Goal: Task Accomplishment & Management: Use online tool/utility

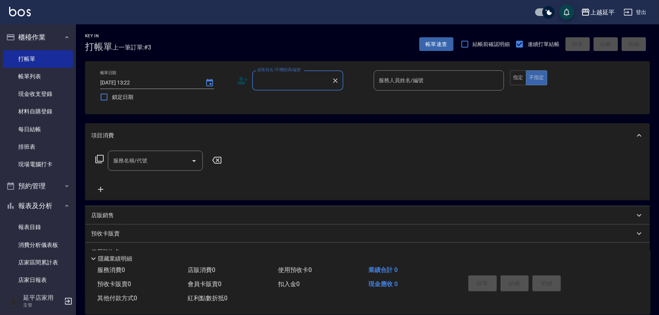
click at [311, 82] on input "顧客姓名/手機號碼/編號" at bounding box center [292, 80] width 73 height 13
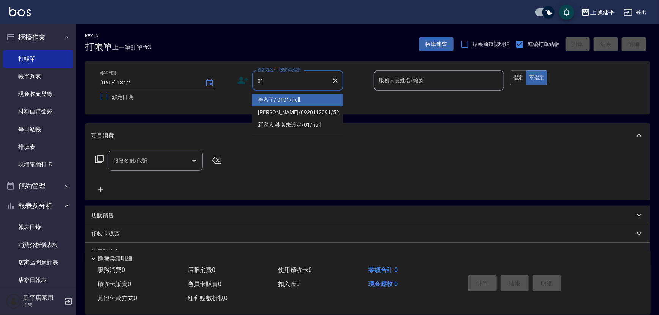
click at [315, 99] on li "無名字/ 0101/null" at bounding box center [297, 99] width 91 height 13
type input "無名字/ 0101/null"
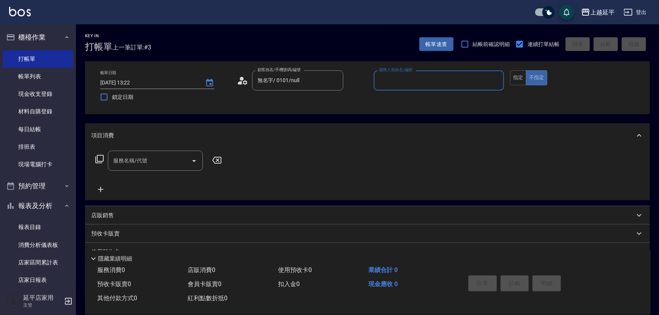
click at [382, 78] on input "服務人員姓名/編號" at bounding box center [439, 80] width 124 height 13
click at [429, 105] on div "[PERSON_NAME] -4" at bounding box center [439, 99] width 131 height 13
type input "[PERSON_NAME]-4"
click at [167, 160] on input "服務名稱/代號" at bounding box center [149, 160] width 77 height 13
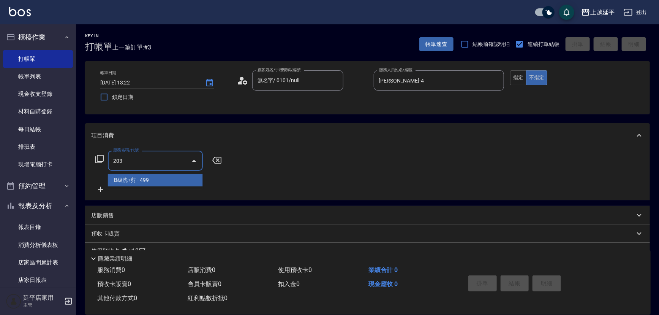
click at [163, 178] on span "B級洗+剪 - 499" at bounding box center [155, 180] width 95 height 13
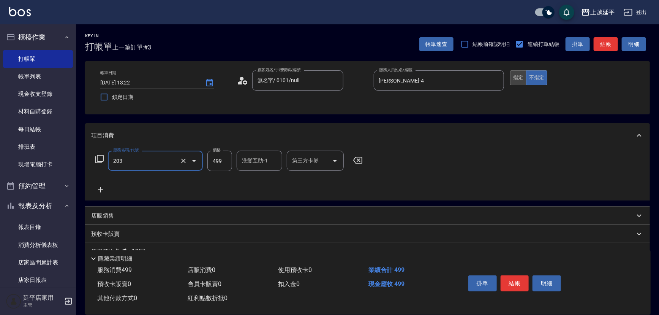
type input "B級洗+剪(203)"
click at [520, 83] on button "指定" at bounding box center [518, 77] width 16 height 15
click at [608, 42] on button "結帳" at bounding box center [606, 44] width 24 height 14
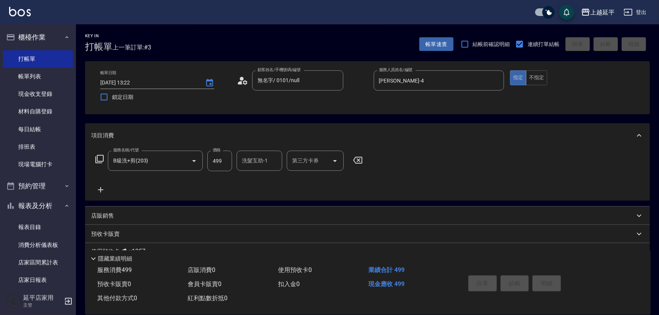
type input "[DATE] 16:13"
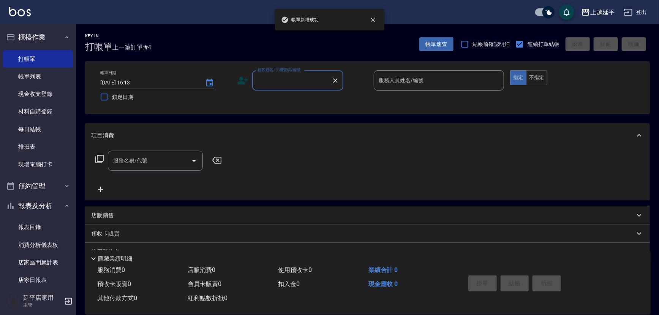
click at [303, 85] on input "顧客姓名/手機號碼/編號" at bounding box center [292, 80] width 73 height 13
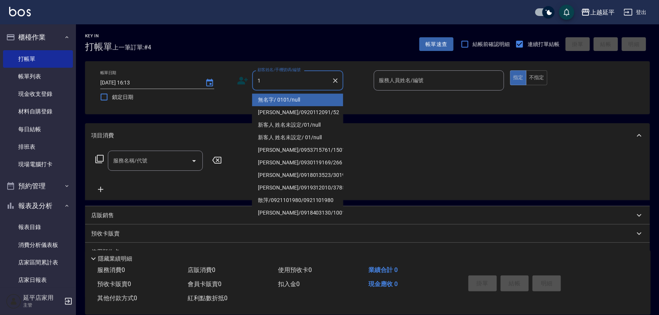
click at [303, 99] on li "無名字/ 0101/null" at bounding box center [297, 99] width 91 height 13
type input "無名字/ 0101/null"
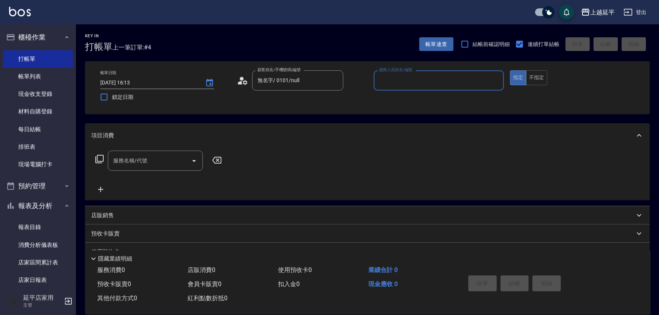
click at [422, 82] on input "服務人員姓名/編號" at bounding box center [439, 80] width 124 height 13
click at [416, 98] on div "[PERSON_NAME] -4" at bounding box center [439, 99] width 131 height 13
type input "[PERSON_NAME]-4"
click at [175, 158] on input "服務名稱/代號" at bounding box center [149, 160] width 77 height 13
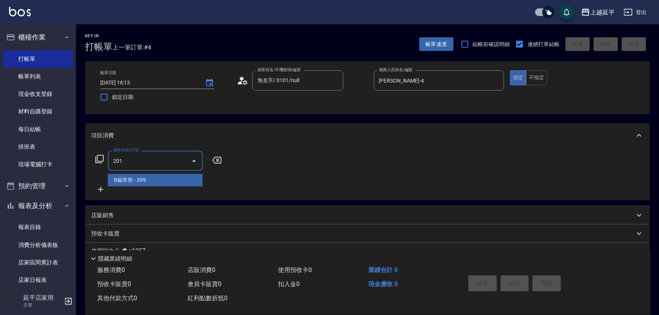
click at [189, 180] on span "B級單剪 - 399" at bounding box center [155, 180] width 95 height 13
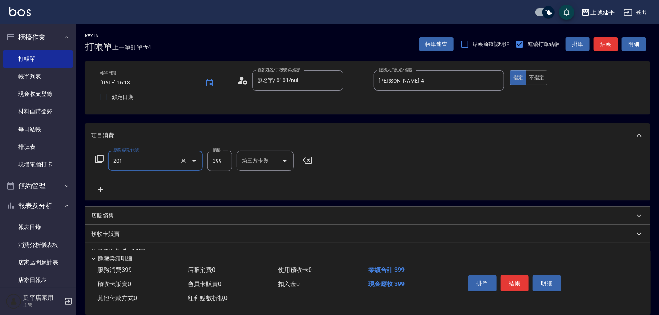
type input "B級單剪(201)"
click at [610, 45] on button "結帳" at bounding box center [606, 44] width 24 height 14
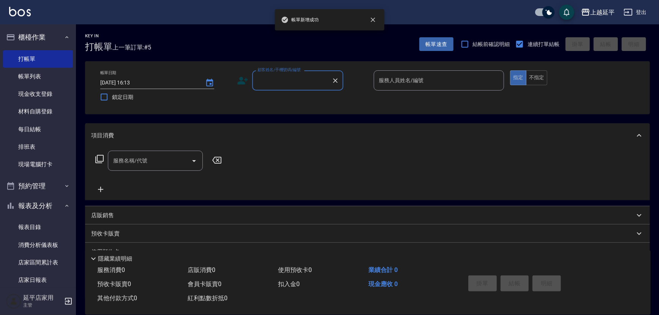
click at [317, 86] on input "顧客姓名/手機號碼/編號" at bounding box center [292, 80] width 73 height 13
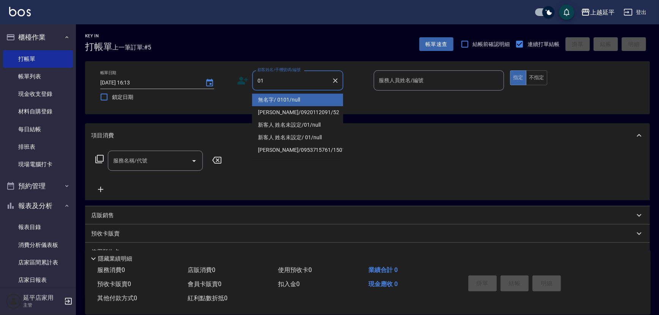
click at [306, 101] on li "無名字/ 0101/null" at bounding box center [297, 99] width 91 height 13
type input "無名字/ 0101/null"
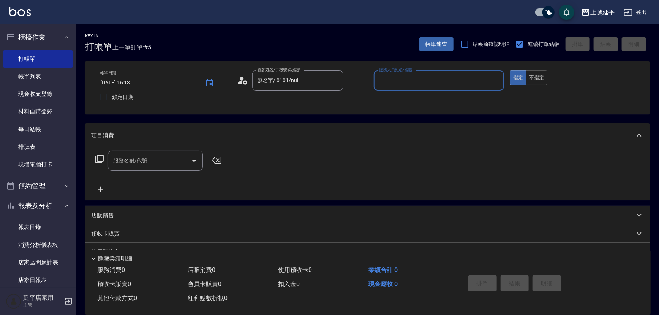
click at [399, 85] on input "服務人員姓名/編號" at bounding box center [439, 80] width 124 height 13
click at [399, 100] on div "[PERSON_NAME] -4" at bounding box center [439, 99] width 131 height 13
type input "[PERSON_NAME]-4"
click at [171, 156] on input "服務名稱/代號" at bounding box center [149, 160] width 77 height 13
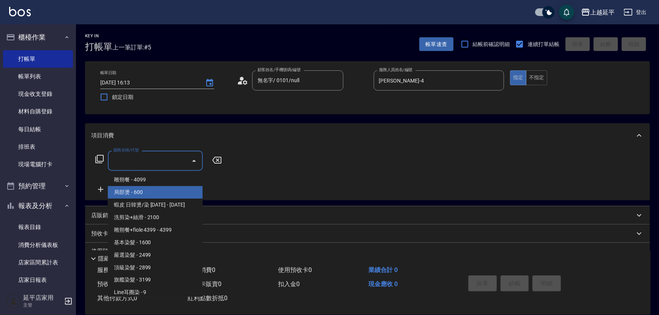
scroll to position [656, 0]
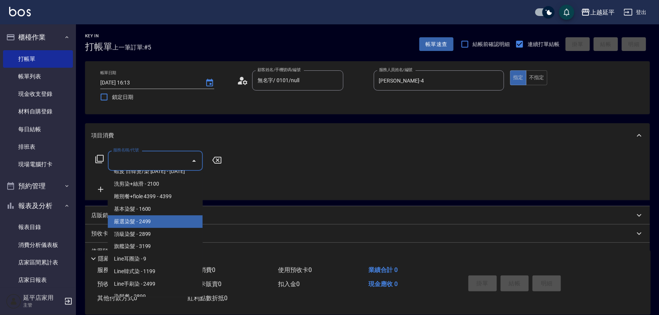
click at [167, 222] on span "嚴選染髮 - 2499" at bounding box center [155, 221] width 95 height 13
type input "嚴選染髮(402)"
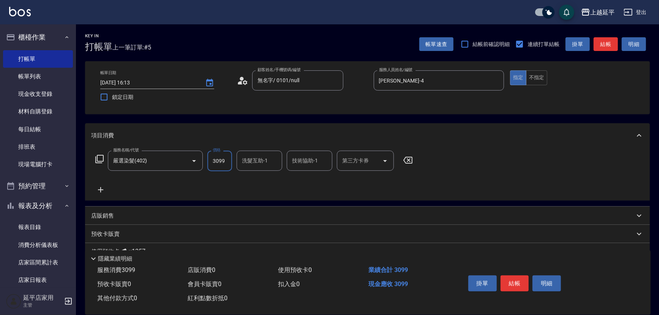
type input "3099"
click at [547, 156] on div "服務名稱/代號 嚴選染髮(402) 服務名稱/代號 價格 3099 價格 洗髮互助-1 洗髮互助-1 技術協助-1 技術協助-1 第三方卡券 第三方卡券" at bounding box center [367, 173] width 565 height 53
click at [605, 41] on button "結帳" at bounding box center [606, 44] width 24 height 14
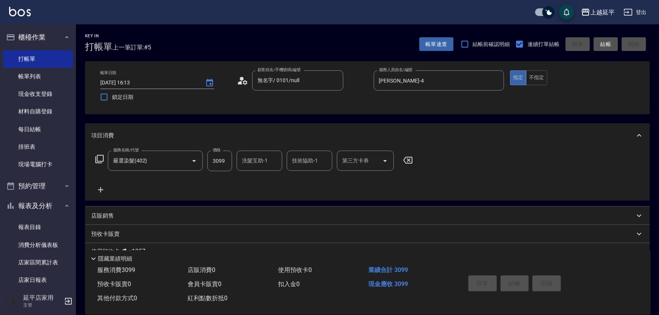
type input "[DATE] 16:14"
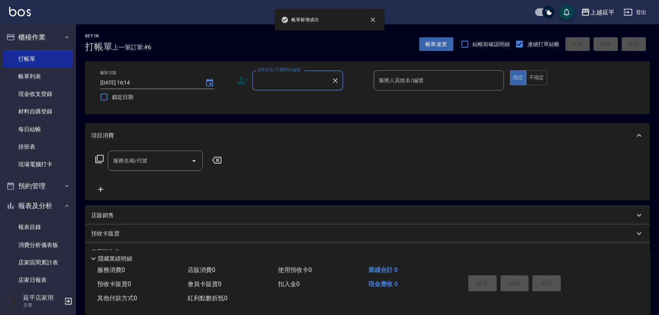
click at [294, 86] on input "顧客姓名/手機號碼/編號" at bounding box center [292, 80] width 73 height 13
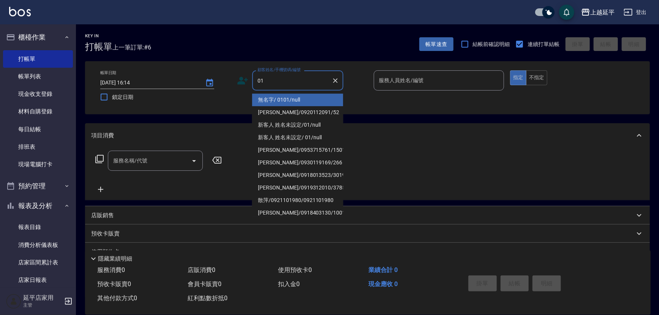
click at [300, 99] on li "無名字/ 0101/null" at bounding box center [297, 99] width 91 height 13
type input "無名字/ 0101/null"
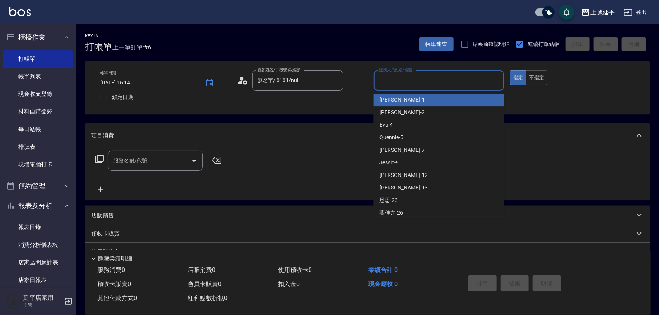
click at [403, 83] on input "服務人員姓名/編號" at bounding box center [439, 80] width 124 height 13
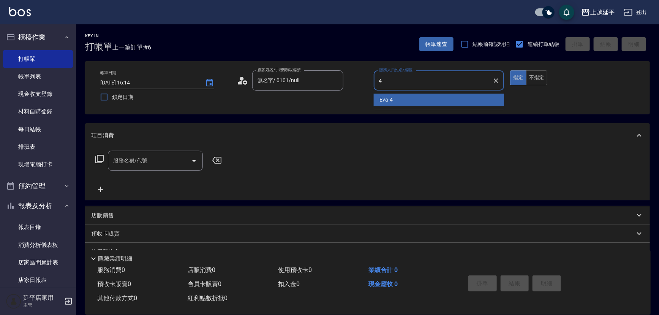
click at [399, 98] on div "[PERSON_NAME] -4" at bounding box center [439, 99] width 131 height 13
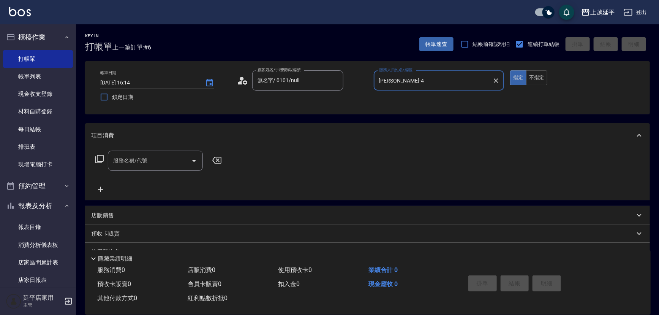
type input "[PERSON_NAME]-4"
click at [175, 158] on input "服務名稱/代號" at bounding box center [149, 160] width 77 height 13
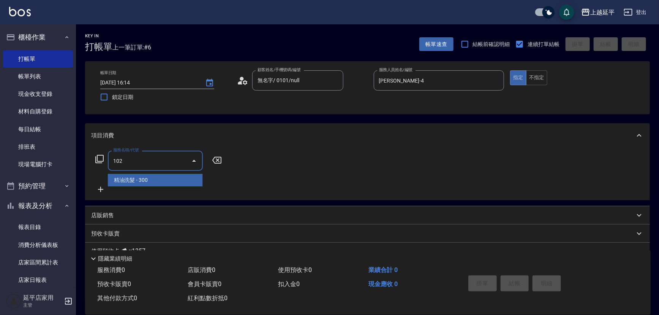
click at [155, 181] on span "精油洗髮 - 300" at bounding box center [155, 180] width 95 height 13
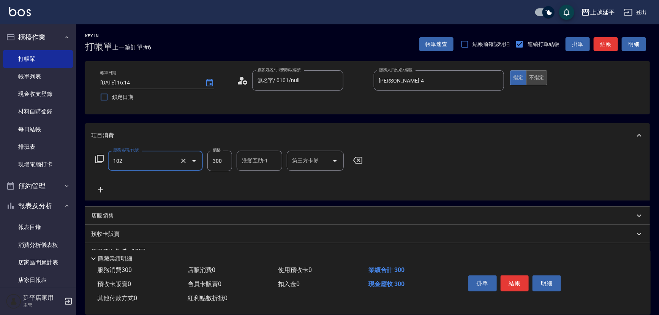
type input "精油洗髮(102)"
click at [536, 79] on button "不指定" at bounding box center [536, 77] width 21 height 15
click at [610, 41] on button "結帳" at bounding box center [606, 44] width 24 height 14
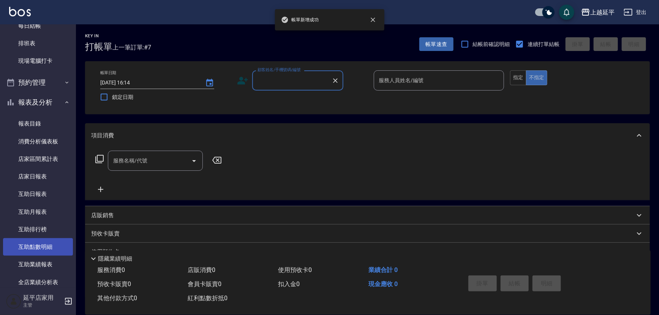
scroll to position [173, 0]
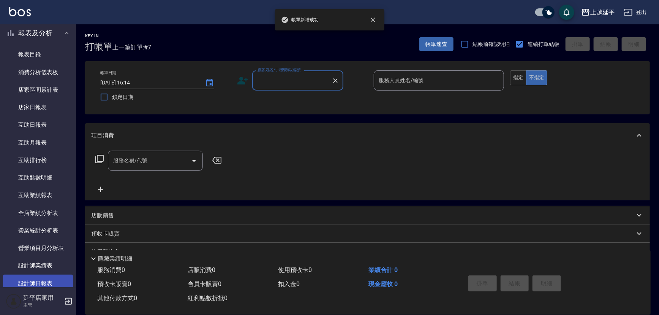
click at [36, 283] on link "設計師日報表" at bounding box center [38, 282] width 70 height 17
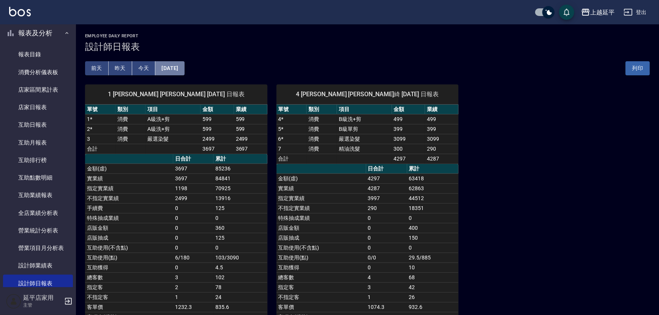
click at [184, 65] on button "[DATE]" at bounding box center [169, 68] width 29 height 14
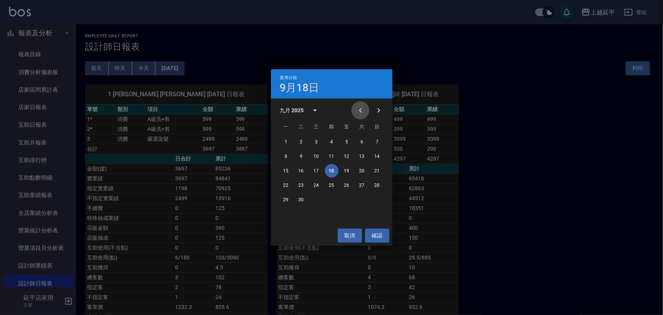
click at [361, 107] on icon "Previous month" at bounding box center [360, 110] width 9 height 9
click at [284, 184] on button "18" at bounding box center [286, 185] width 14 height 14
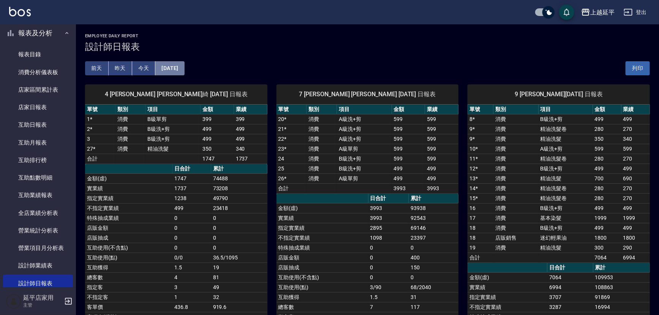
click at [184, 71] on button "[DATE]" at bounding box center [169, 68] width 29 height 14
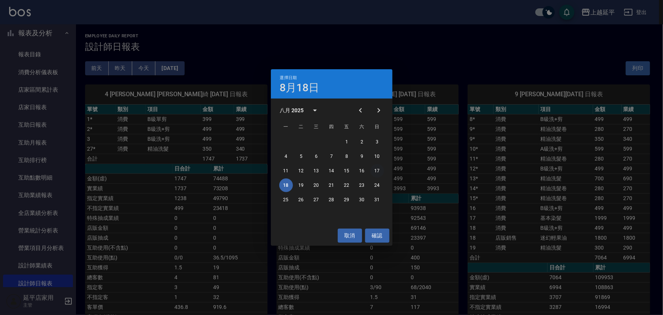
click at [375, 170] on button "17" at bounding box center [378, 171] width 14 height 14
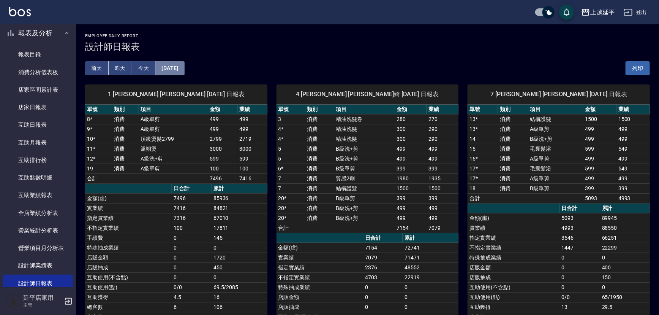
click at [167, 67] on button "[DATE]" at bounding box center [169, 68] width 29 height 14
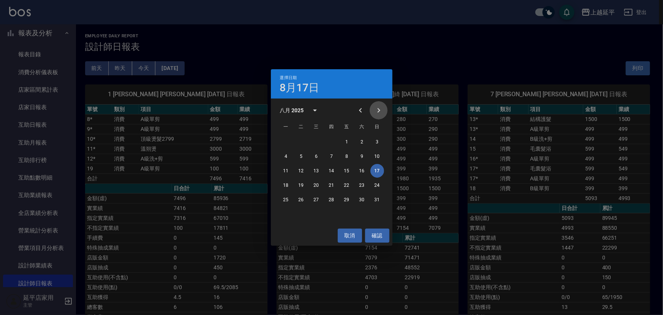
click at [381, 112] on icon "Next month" at bounding box center [378, 110] width 9 height 9
click at [314, 169] on button "17" at bounding box center [317, 171] width 14 height 14
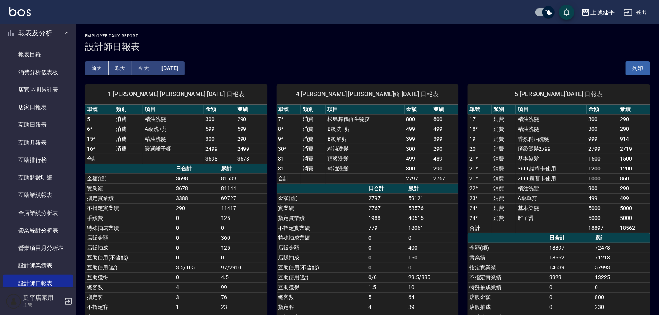
click at [183, 72] on button "[DATE]" at bounding box center [169, 68] width 29 height 14
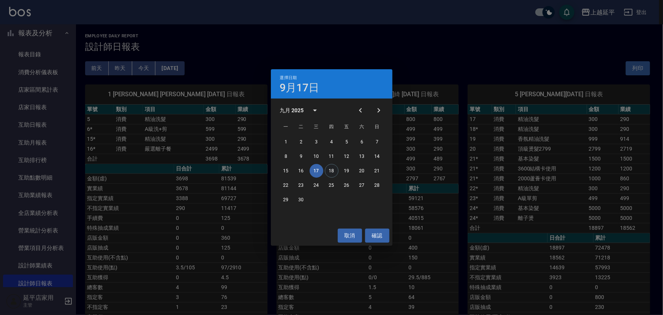
click at [332, 168] on button "18" at bounding box center [332, 171] width 14 height 14
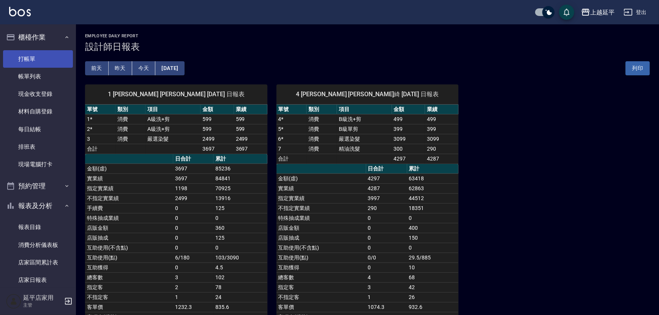
click at [31, 62] on link "打帳單" at bounding box center [38, 58] width 70 height 17
